Goal: Task Accomplishment & Management: Use online tool/utility

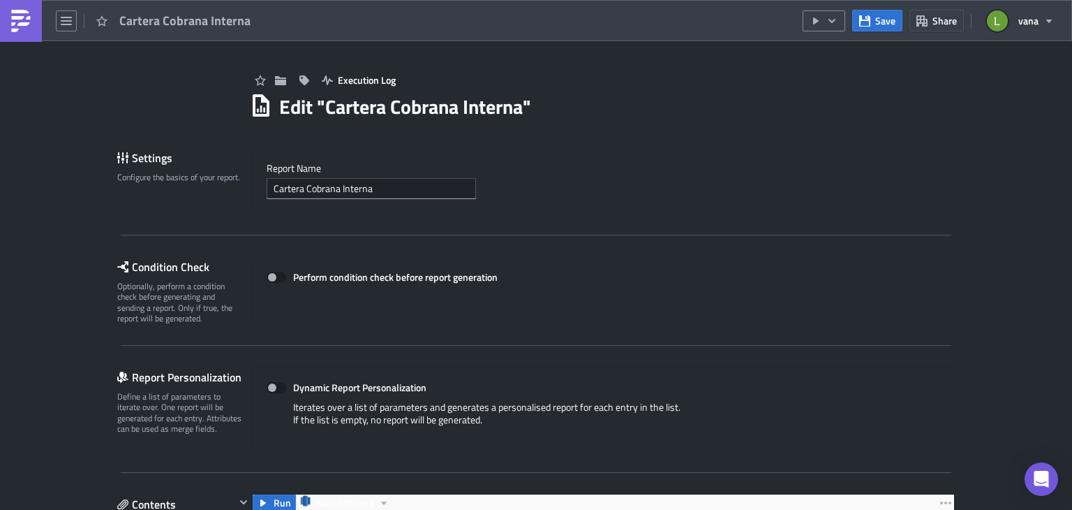
click at [14, 29] on img at bounding box center [21, 21] width 22 height 22
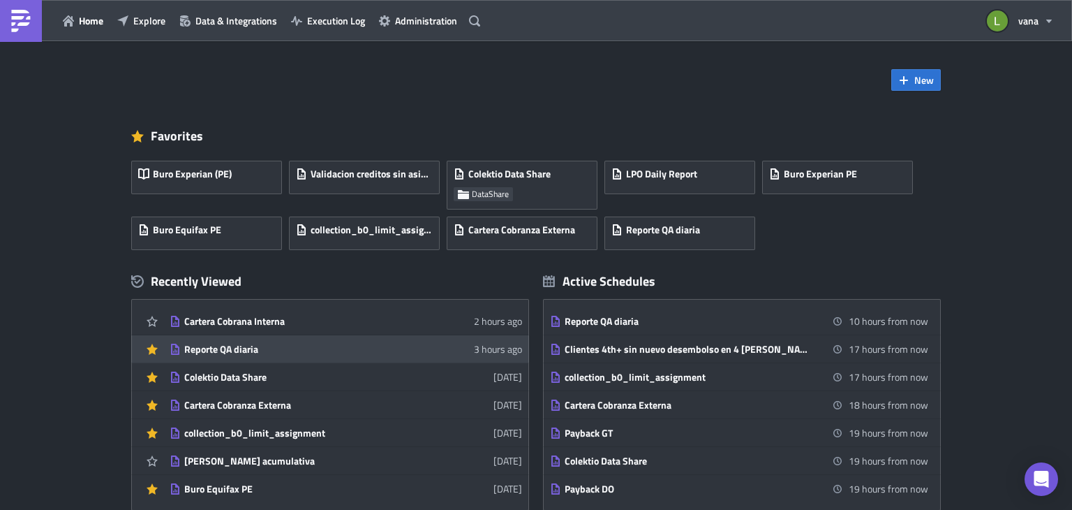
click at [300, 345] on div "Reporte QA diaria" at bounding box center [306, 349] width 244 height 13
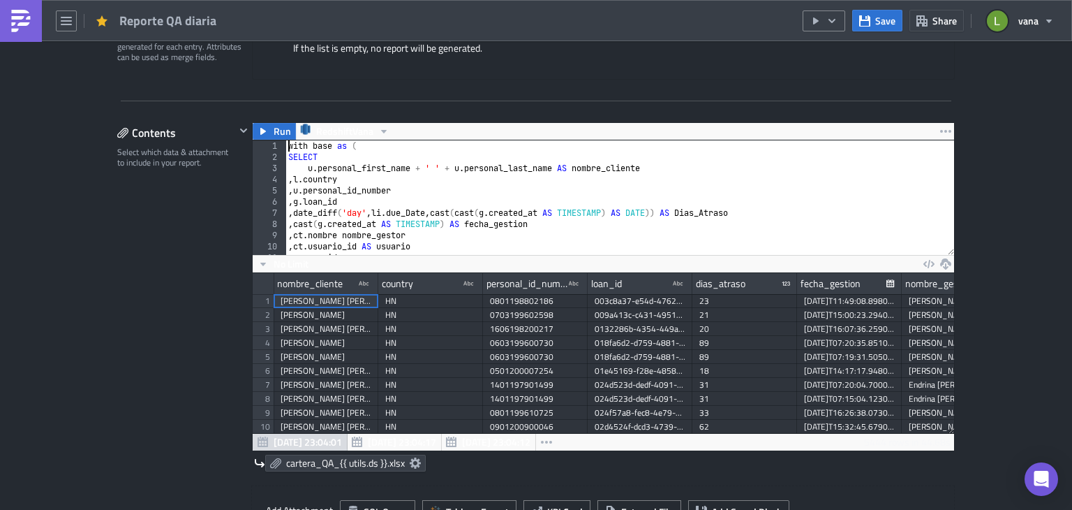
click at [286, 145] on div "with base as ( SELECT u . personal_first_name + ' ' + u . personal_last_name AS…" at bounding box center [615, 208] width 658 height 137
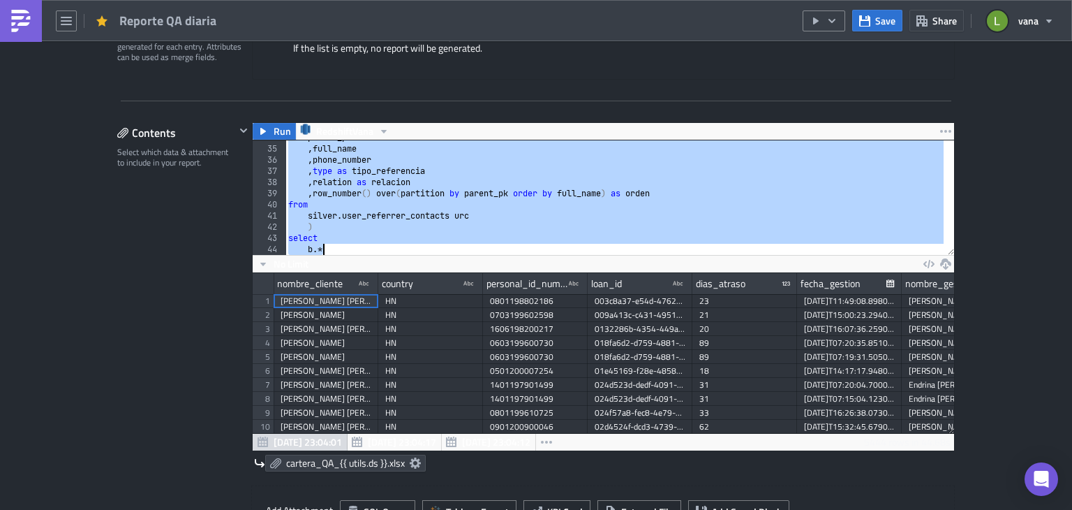
scroll to position [444, 0]
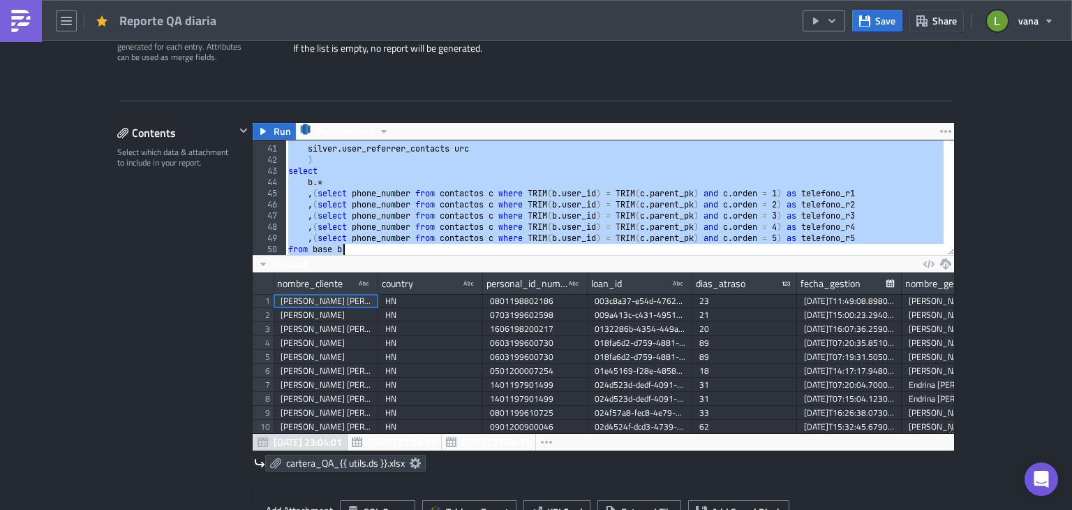
drag, startPoint x: 282, startPoint y: 145, endPoint x: 371, endPoint y: 311, distance: 188.7
click at [371, 311] on div "with base as ( 40 41 42 43 44 45 46 47 48 49 50 from silver . user_referrer_con…" at bounding box center [604, 295] width 702 height 311
type textarea ", (select phone_number from contactos c where TRIM(b.user_id) = TRIM(c.parent_p…"
